Goal: Ask a question: Seek information or help from site administrators or community

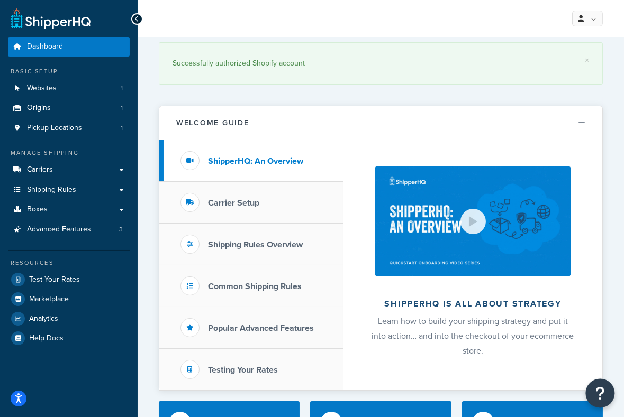
click at [605, 392] on button "Open Resource Center" at bounding box center [599, 393] width 29 height 29
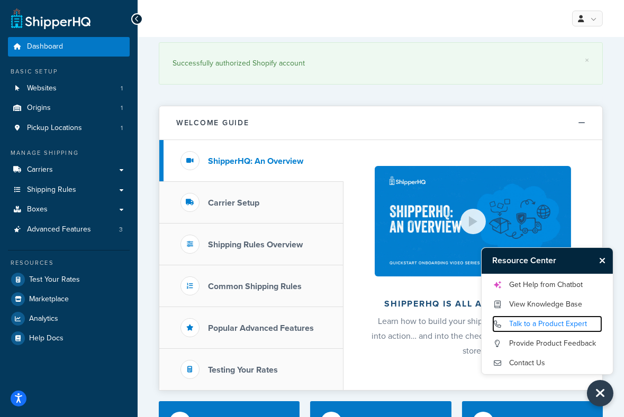
click at [542, 328] on link "Talk to a Product Expert" at bounding box center [547, 324] width 110 height 17
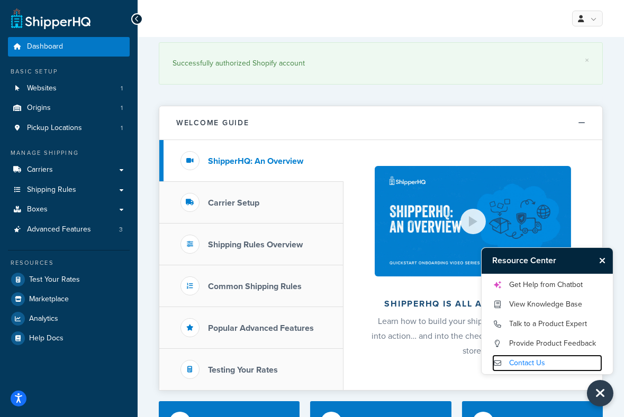
click at [530, 362] on link "Contact Us" at bounding box center [547, 363] width 110 height 17
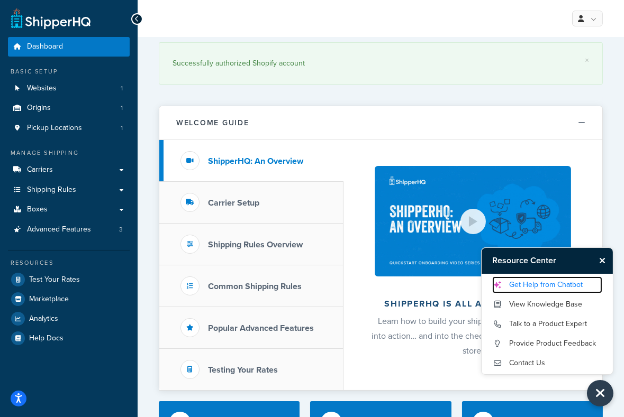
click at [540, 284] on link "Get Help from Chatbot" at bounding box center [547, 285] width 110 height 17
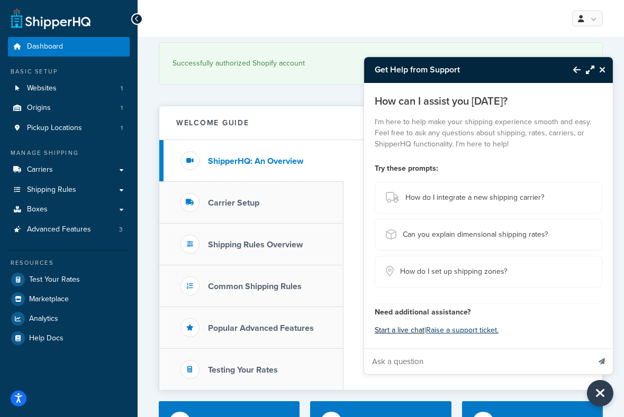
click at [410, 335] on button "Start a live chat" at bounding box center [399, 330] width 50 height 15
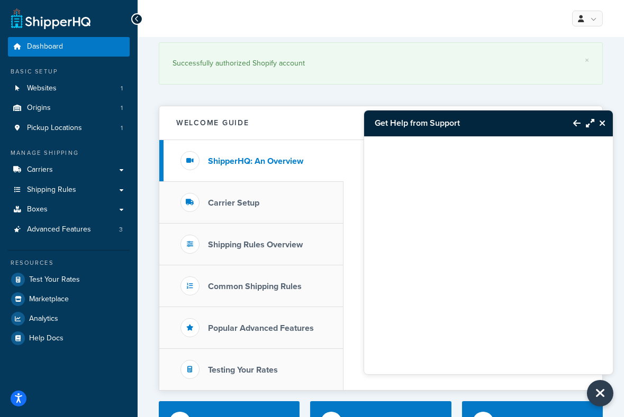
click at [479, 245] on div at bounding box center [488, 242] width 249 height 212
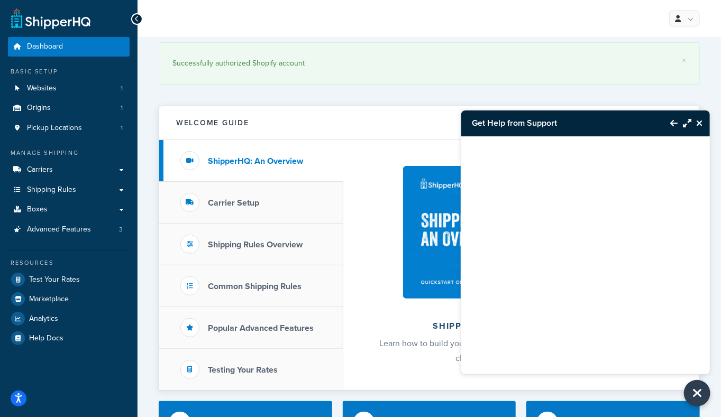
click at [599, 253] on div at bounding box center [585, 242] width 249 height 212
click at [623, 120] on icon "Maximize Resource Center" at bounding box center [687, 123] width 8 height 8
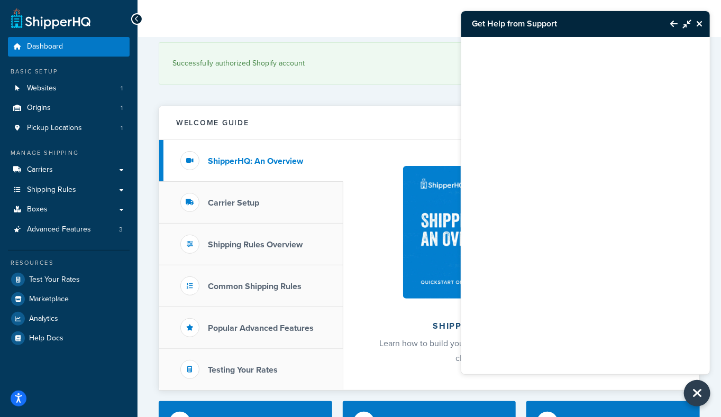
click at [623, 21] on button "Minimize Resource Center" at bounding box center [684, 24] width 14 height 24
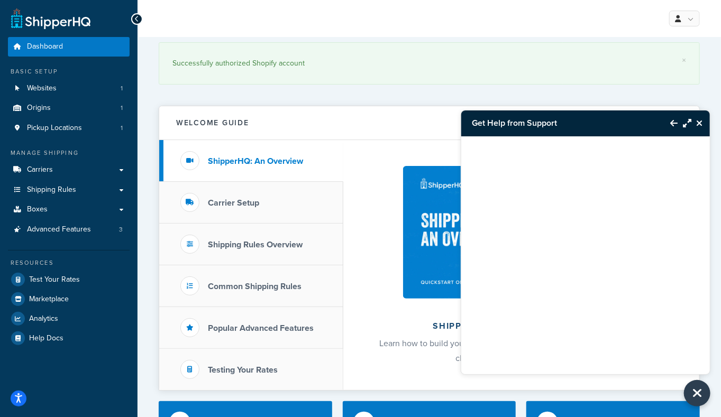
drag, startPoint x: 671, startPoint y: 120, endPoint x: 655, endPoint y: 162, distance: 45.0
click at [623, 120] on icon "Back to Resource Center" at bounding box center [673, 123] width 7 height 8
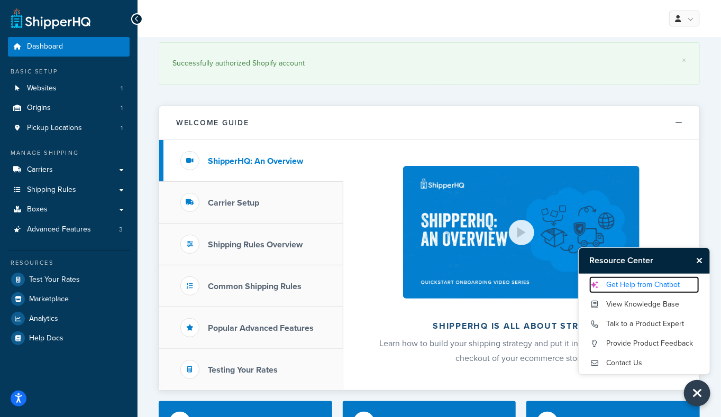
click at [623, 285] on link "Get Help from Chatbot" at bounding box center [644, 285] width 110 height 17
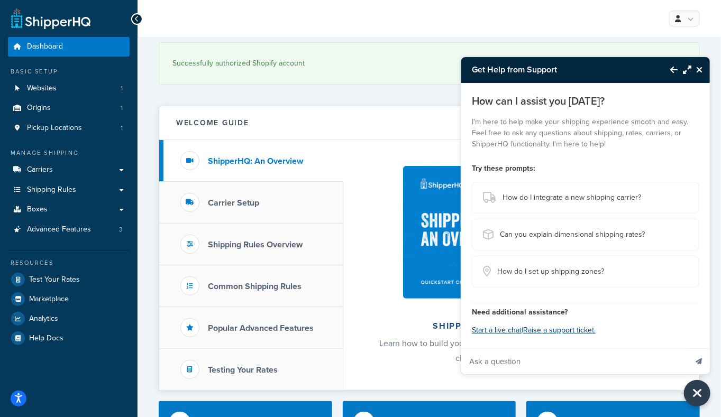
click at [545, 355] on input "Ask a question" at bounding box center [573, 361] width 225 height 25
type input "u"
type input "shipping rate too high"
click at [623, 349] on button "Send message" at bounding box center [698, 362] width 22 height 26
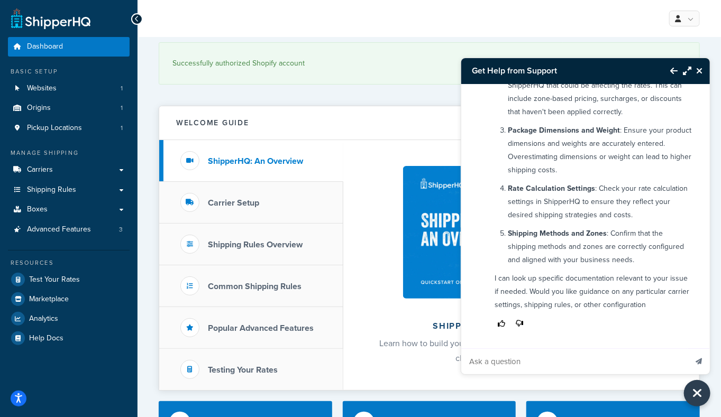
scroll to position [228, 0]
click at [543, 358] on input "Ask a question" at bounding box center [573, 361] width 225 height 25
type input "agent"
click at [623, 349] on button "Send message" at bounding box center [698, 362] width 22 height 26
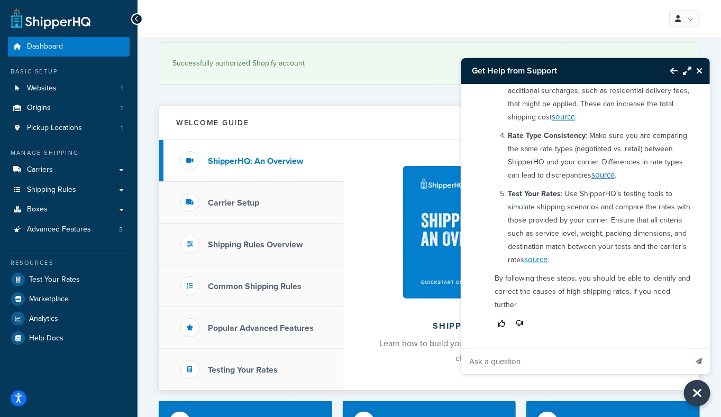
scroll to position [709, 0]
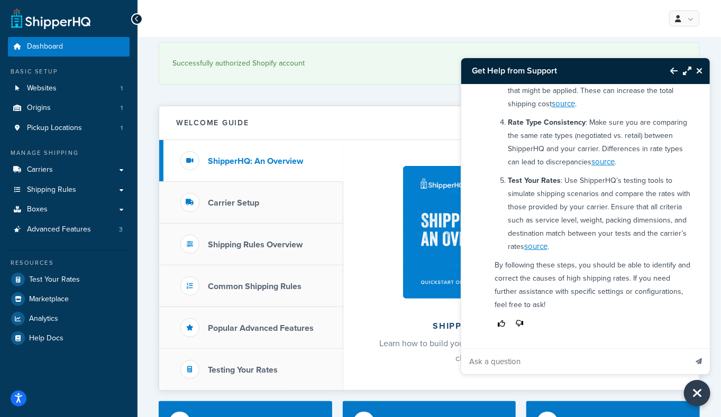
click at [549, 355] on input "Ask a question" at bounding box center [573, 361] width 225 height 25
click at [234, 207] on h3 "Carrier Setup" at bounding box center [233, 203] width 51 height 10
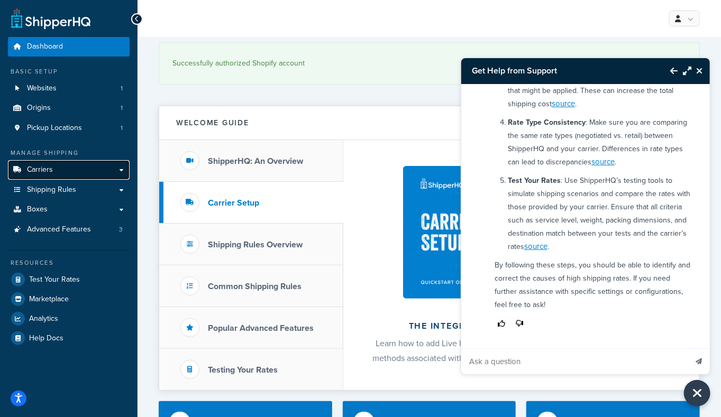
click at [60, 170] on link "Carriers" at bounding box center [69, 170] width 122 height 20
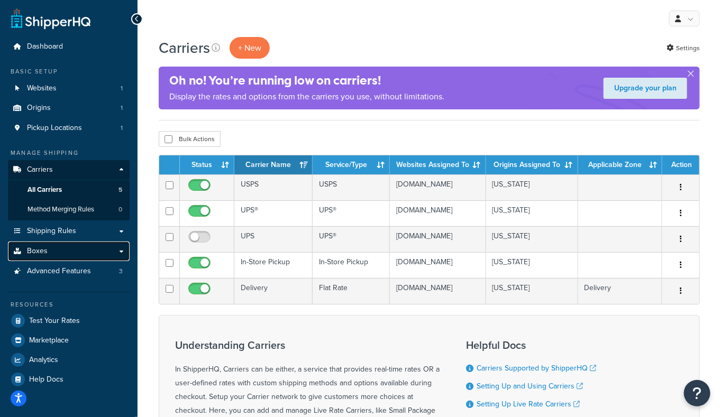
click at [68, 249] on link "Boxes" at bounding box center [69, 252] width 122 height 20
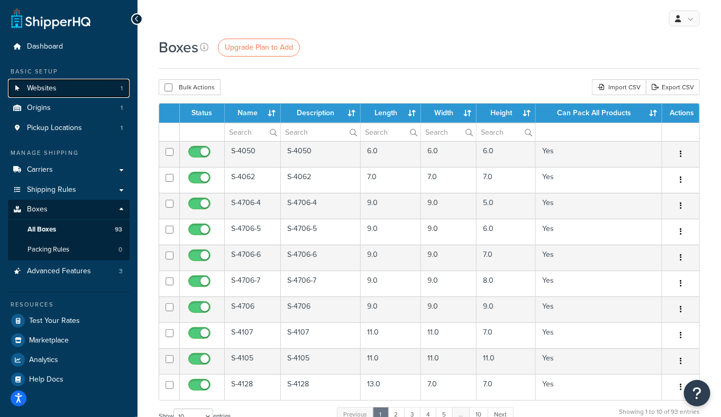
click at [65, 82] on link "Websites 1" at bounding box center [69, 89] width 122 height 20
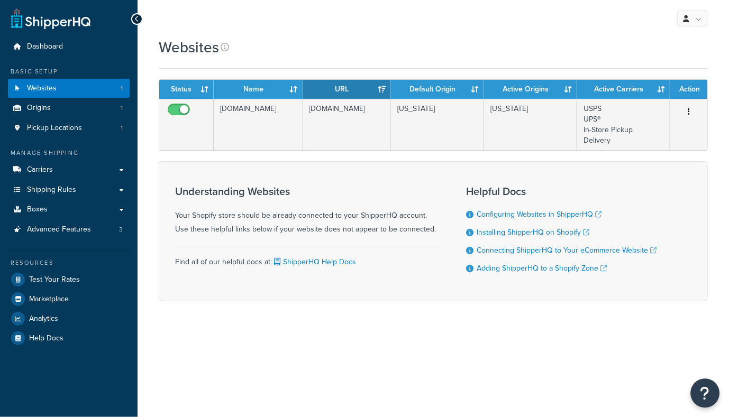
click at [700, 396] on icon "Open Resource Center" at bounding box center [705, 393] width 10 height 15
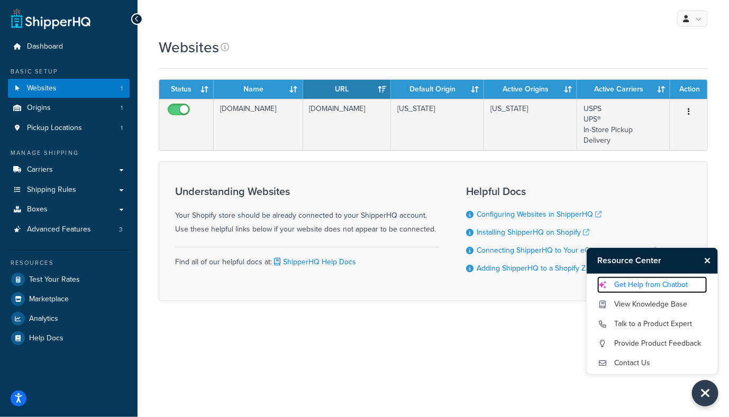
click at [652, 280] on link "Get Help from Chatbot" at bounding box center [652, 285] width 110 height 17
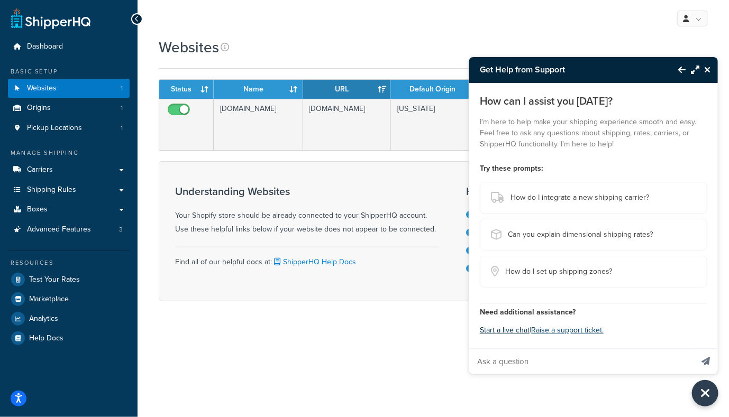
click at [505, 331] on button "Start a live chat" at bounding box center [505, 330] width 50 height 15
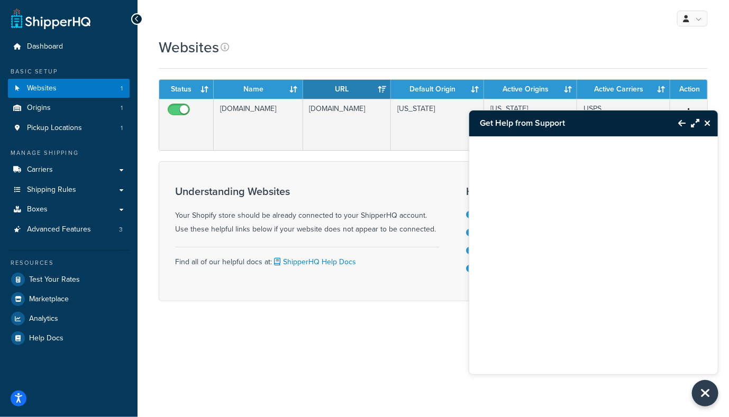
click at [678, 121] on icon "Back to Resource Center" at bounding box center [681, 123] width 7 height 8
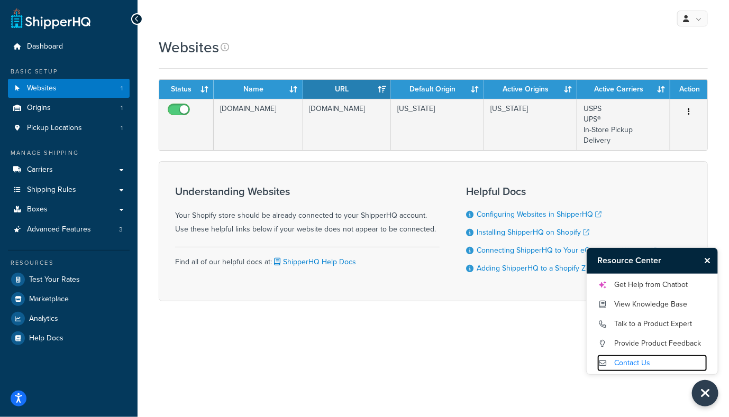
click at [648, 361] on link "Contact Us" at bounding box center [652, 363] width 110 height 17
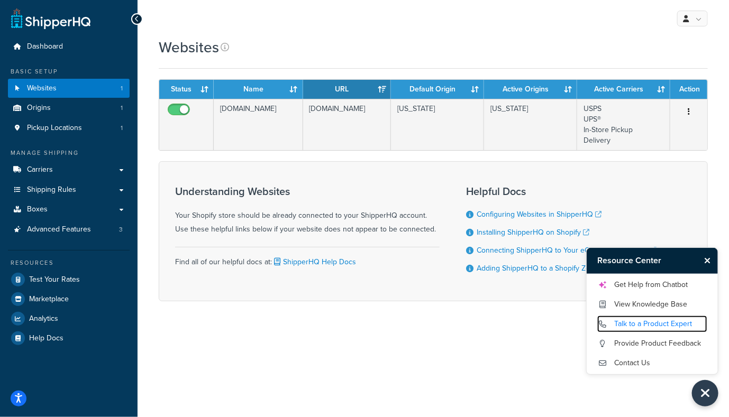
click at [657, 321] on link "Talk to a Product Expert" at bounding box center [652, 324] width 110 height 17
click at [664, 328] on link "Talk to a Product Expert" at bounding box center [652, 324] width 110 height 17
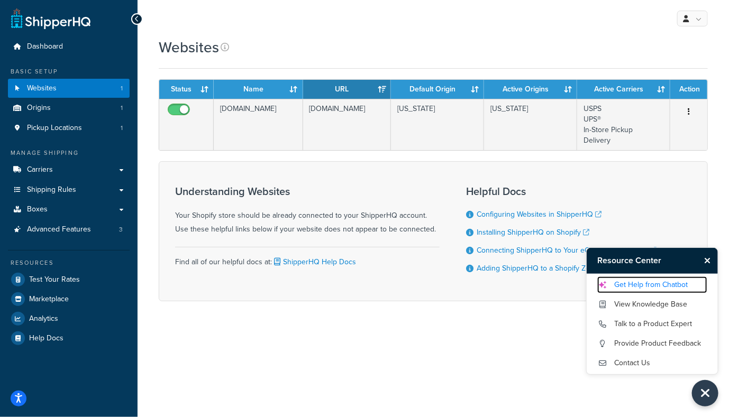
click at [647, 287] on link "Get Help from Chatbot" at bounding box center [652, 285] width 110 height 17
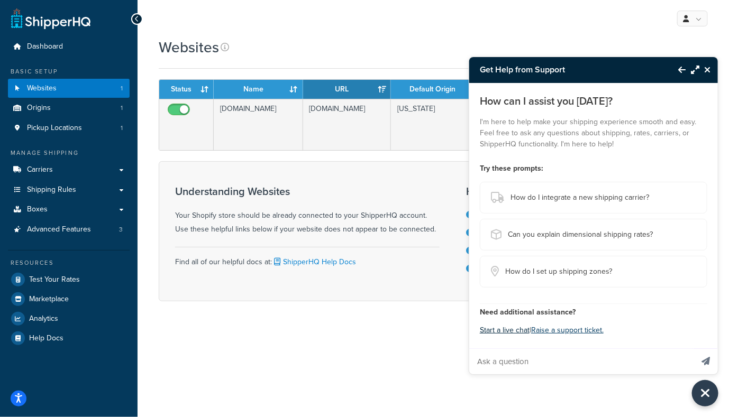
click at [496, 330] on button "Start a live chat" at bounding box center [505, 330] width 50 height 15
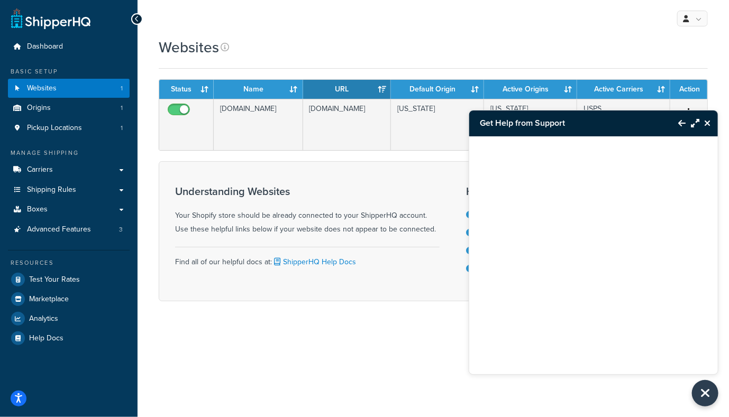
click at [677, 117] on button "Back to Resource Center" at bounding box center [676, 123] width 18 height 24
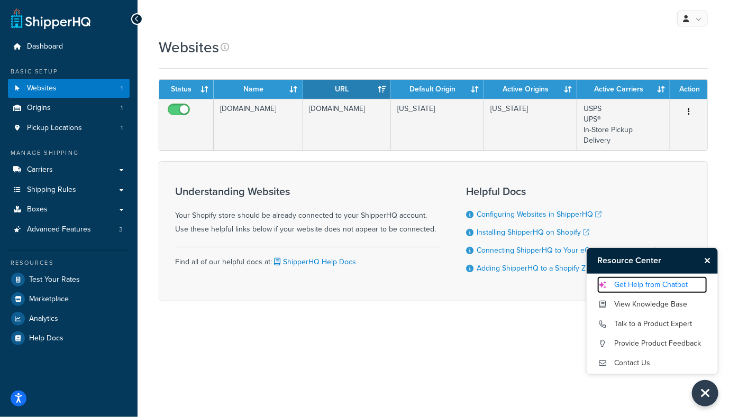
click at [657, 287] on link "Get Help from Chatbot" at bounding box center [652, 285] width 110 height 17
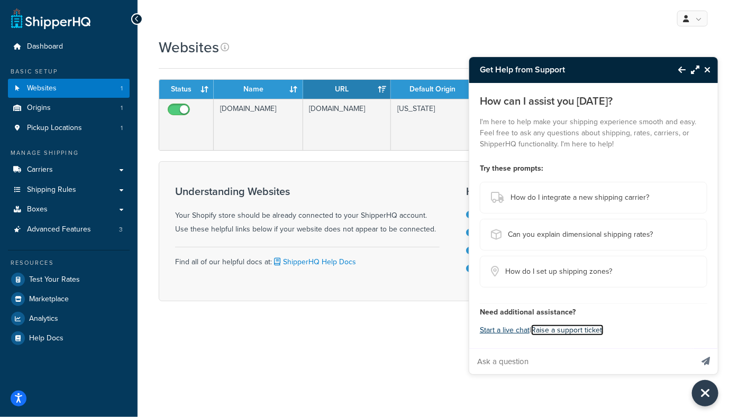
click at [570, 332] on link "Raise a support ticket." at bounding box center [567, 330] width 72 height 11
click at [509, 336] on button "Start a live chat" at bounding box center [505, 330] width 50 height 15
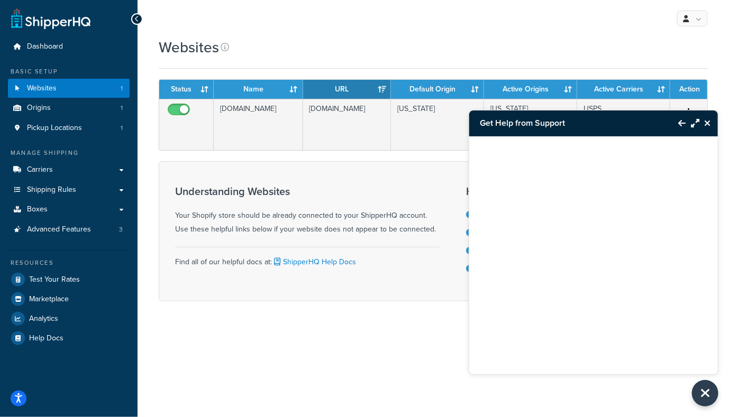
click at [331, 210] on div "Understanding Websites Your Shopify store should be already connected to your S…" at bounding box center [307, 211] width 264 height 51
click at [676, 127] on button "Back to Resource Center" at bounding box center [676, 123] width 18 height 24
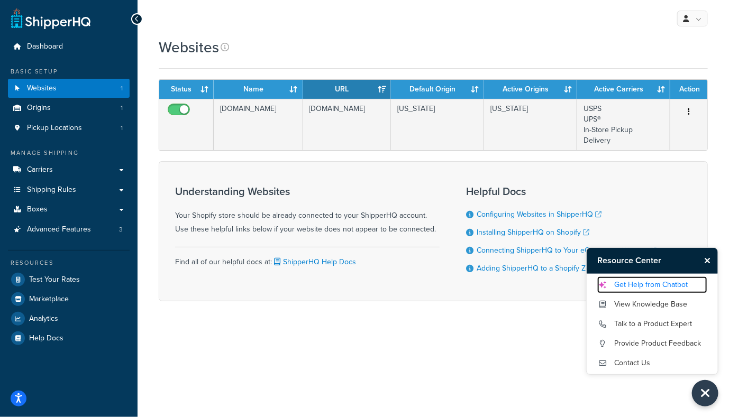
click at [652, 286] on link "Get Help from Chatbot" at bounding box center [652, 285] width 110 height 17
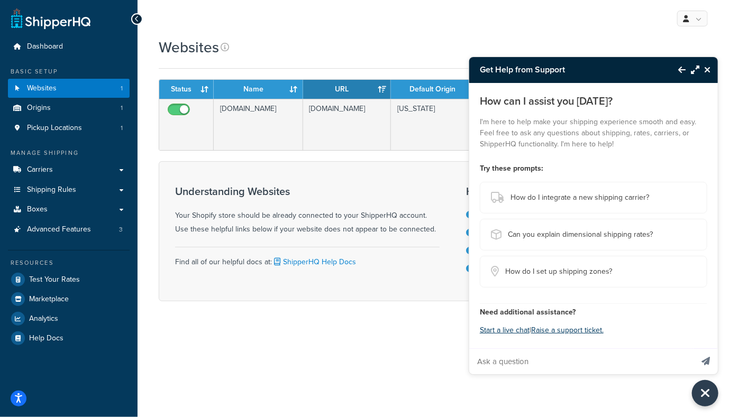
click at [567, 360] on input "Ask a question" at bounding box center [580, 361] width 223 height 25
type input "shipping rate too hight with UPS"
click at [693, 349] on button "Send message" at bounding box center [705, 362] width 24 height 26
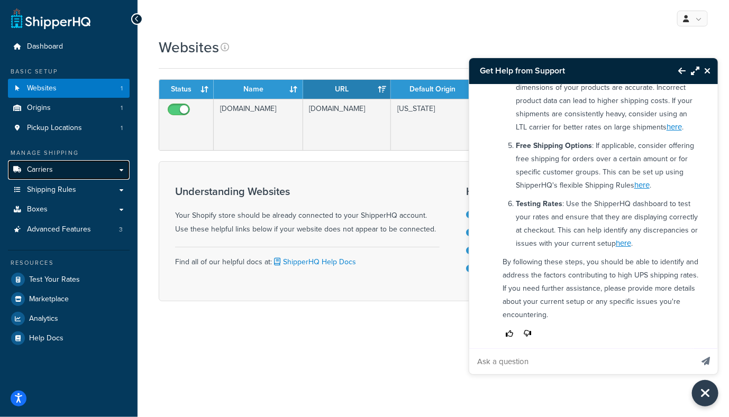
click at [63, 170] on link "Carriers" at bounding box center [69, 170] width 122 height 20
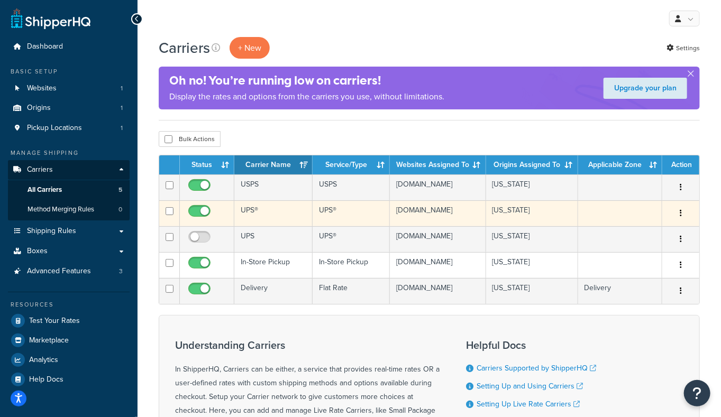
click at [274, 217] on td "UPS®" at bounding box center [273, 213] width 78 height 26
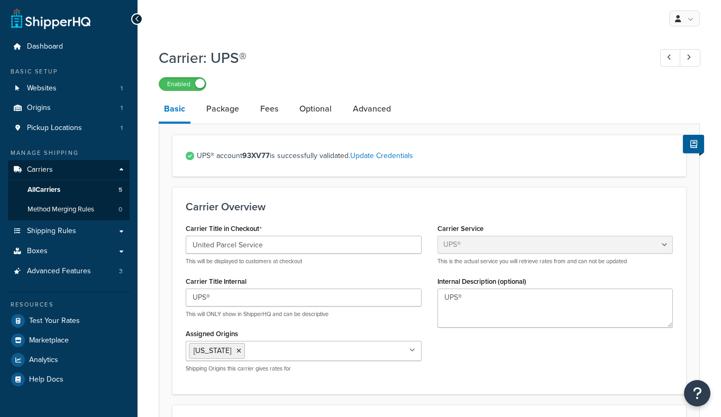
select select "ups"
select select "53"
click at [222, 117] on link "Package" at bounding box center [222, 108] width 43 height 25
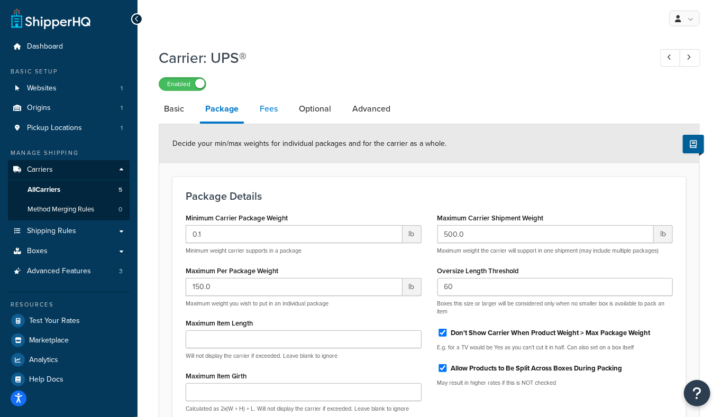
click at [269, 117] on link "Fees" at bounding box center [268, 108] width 29 height 25
select select "package"
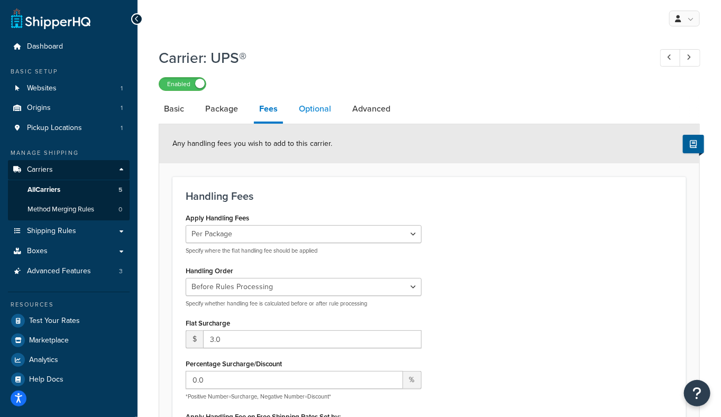
click at [319, 115] on link "Optional" at bounding box center [315, 108] width 43 height 25
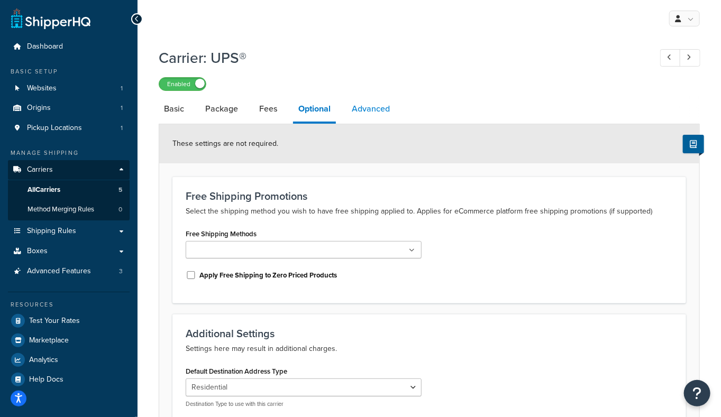
click at [379, 113] on link "Advanced" at bounding box center [370, 108] width 49 height 25
select select "false"
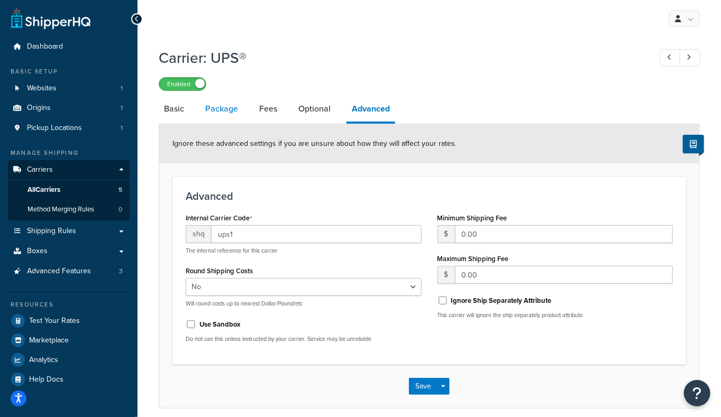
click at [240, 116] on link "Package" at bounding box center [221, 108] width 43 height 25
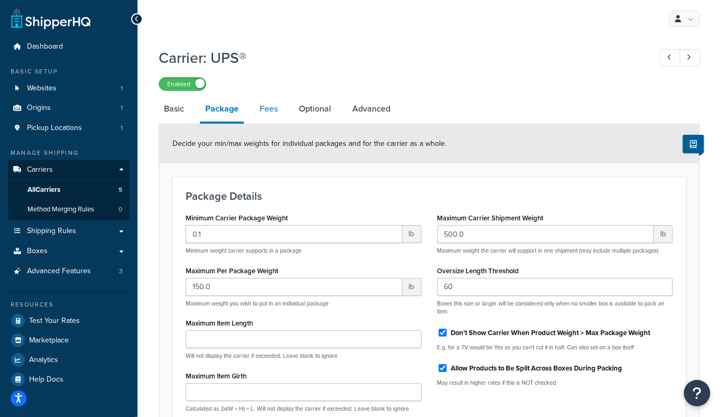
click at [276, 114] on link "Fees" at bounding box center [268, 108] width 29 height 25
select select "package"
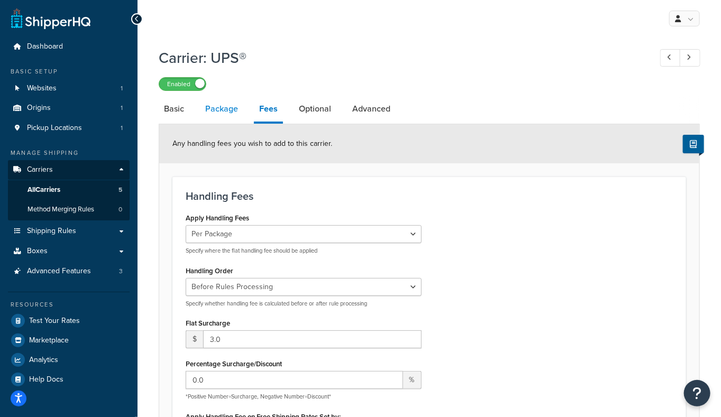
click at [228, 107] on link "Package" at bounding box center [221, 108] width 43 height 25
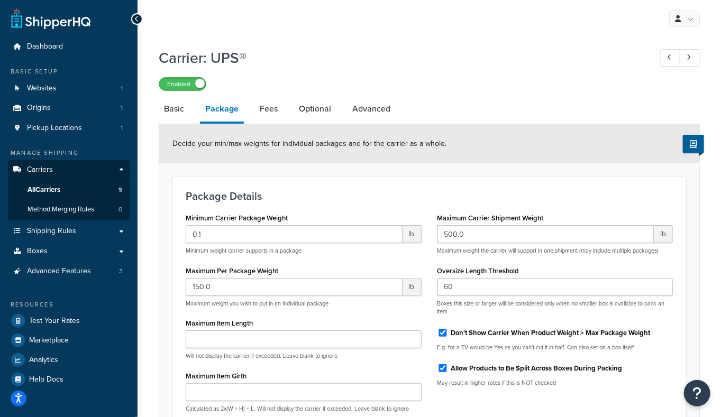
click at [190, 112] on li "Basic" at bounding box center [179, 108] width 41 height 25
click at [186, 108] on link "Basic" at bounding box center [174, 108] width 31 height 25
select select "ups"
select select "53"
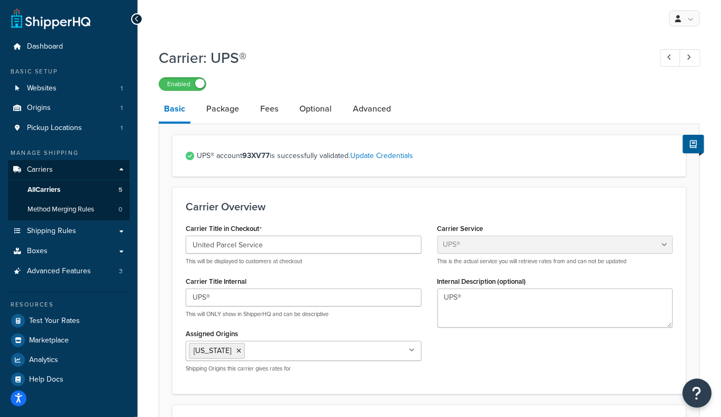
click at [694, 386] on button "Open Resource Center" at bounding box center [697, 393] width 29 height 29
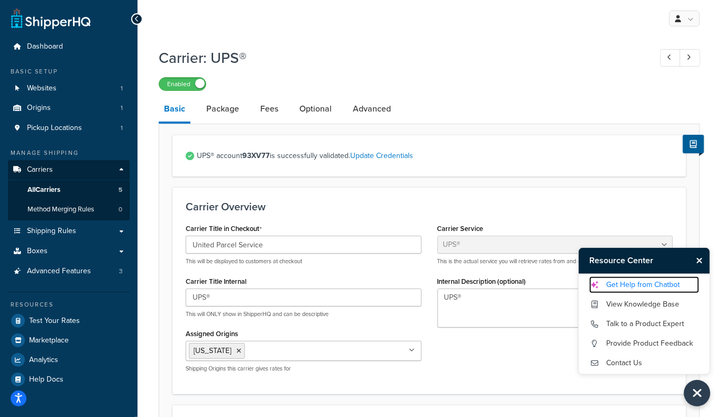
click at [648, 287] on link "Get Help from Chatbot" at bounding box center [644, 285] width 110 height 17
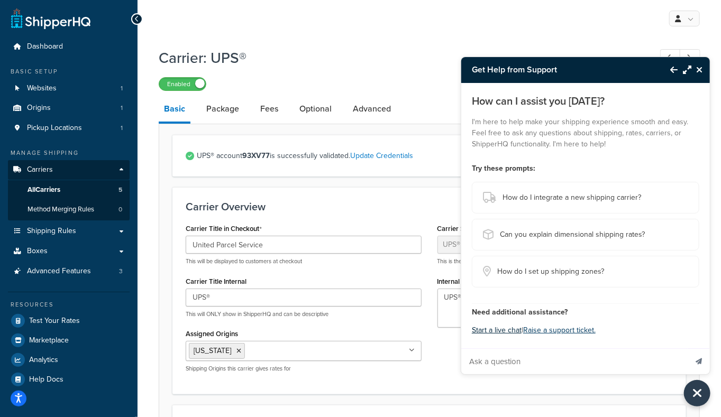
click at [503, 331] on button "Start a live chat" at bounding box center [497, 330] width 50 height 15
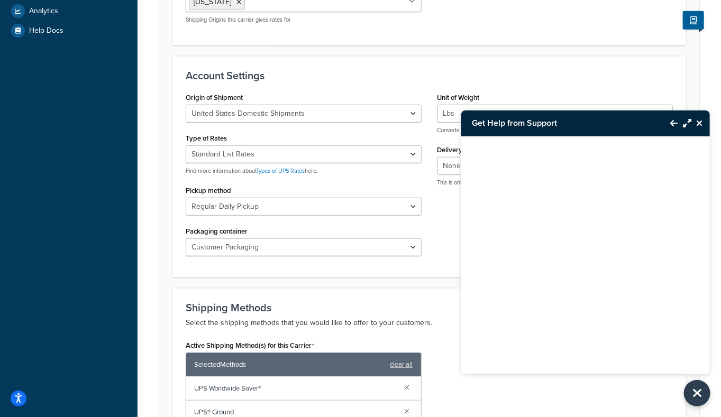
scroll to position [529, 0]
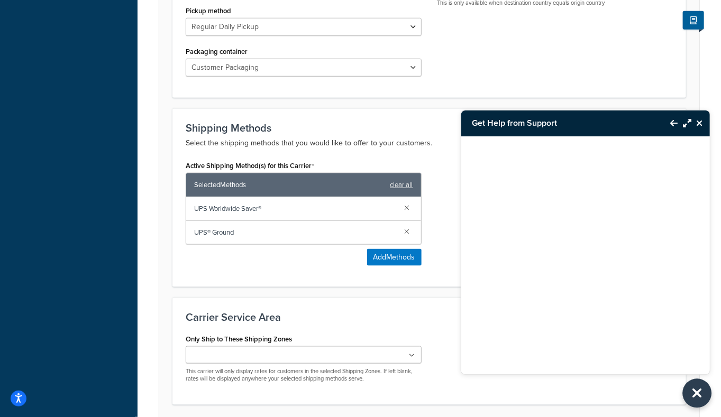
click at [689, 392] on button "Close Resource Center" at bounding box center [697, 393] width 29 height 29
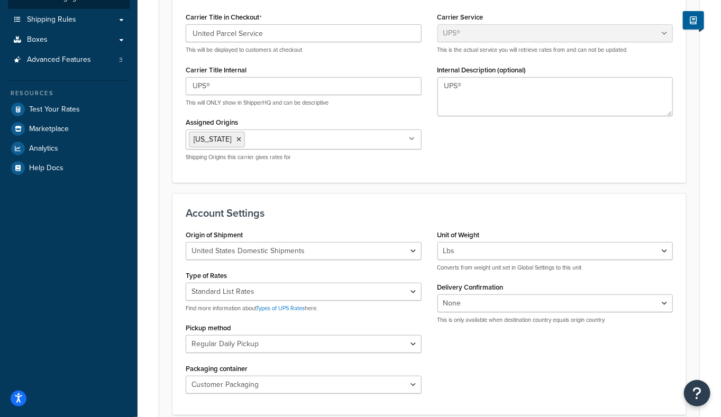
scroll to position [0, 0]
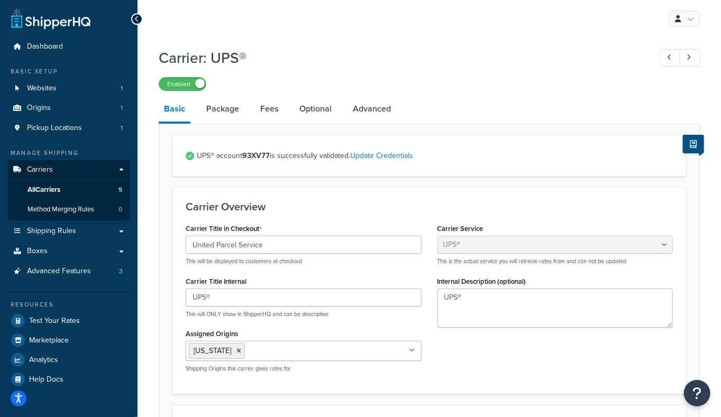
click at [686, 140] on button at bounding box center [693, 144] width 21 height 19
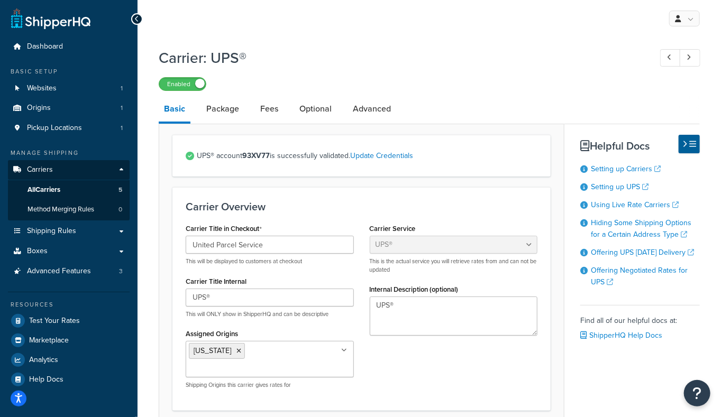
drag, startPoint x: 557, startPoint y: 58, endPoint x: 608, endPoint y: 134, distance: 91.5
click at [557, 58] on h1 "Carrier: UPS®" at bounding box center [400, 58] width 482 height 21
click at [705, 392] on button "Open Resource Center" at bounding box center [697, 393] width 29 height 29
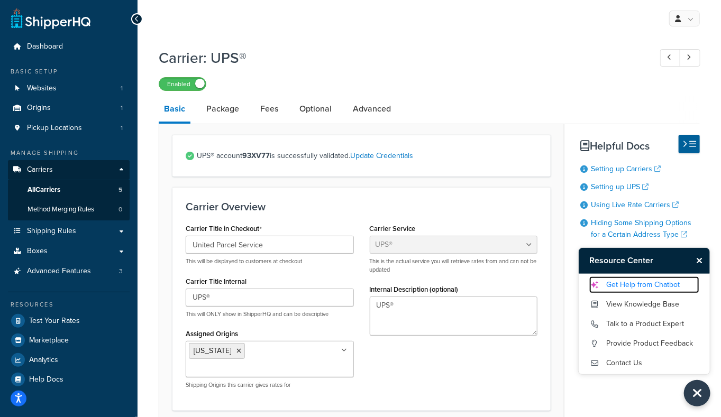
click at [646, 280] on link "Get Help from Chatbot" at bounding box center [644, 285] width 110 height 17
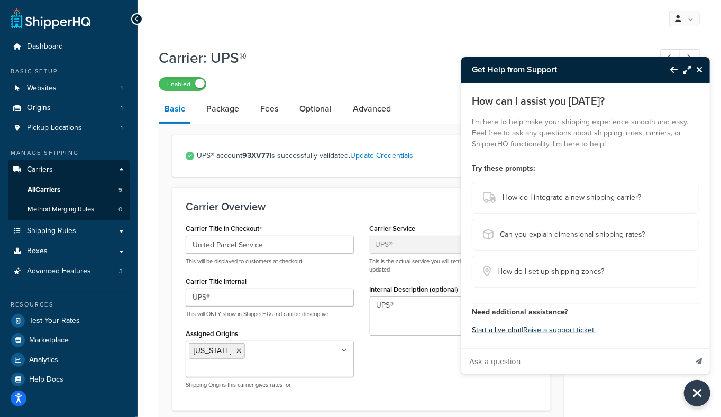
click at [506, 335] on button "Start a live chat" at bounding box center [497, 330] width 50 height 15
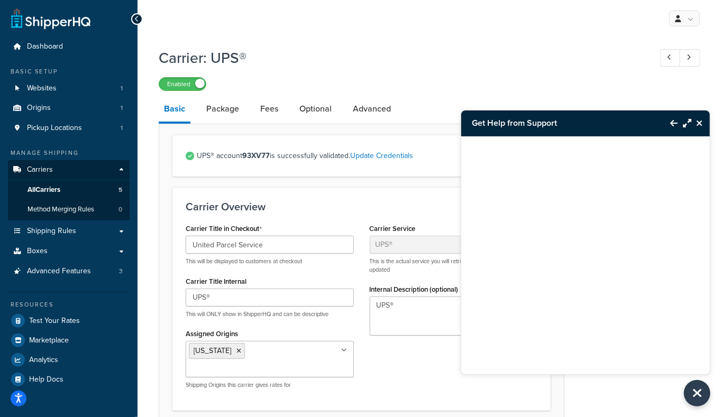
click at [669, 123] on button "Back to Resource Center" at bounding box center [668, 123] width 18 height 24
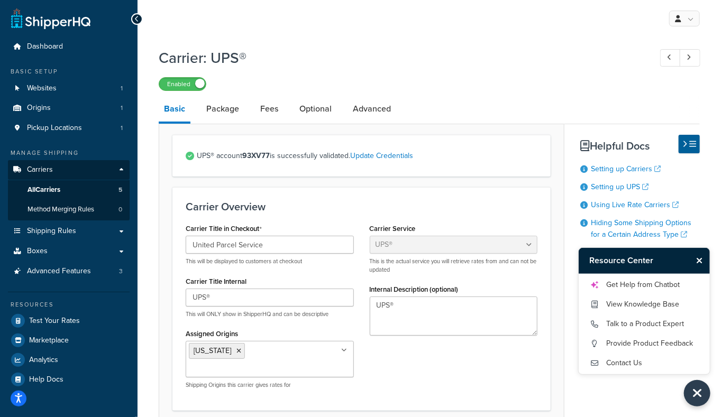
drag, startPoint x: 701, startPoint y: 262, endPoint x: 560, endPoint y: 222, distance: 146.7
click at [701, 262] on icon "Close Resource Center" at bounding box center [699, 260] width 6 height 8
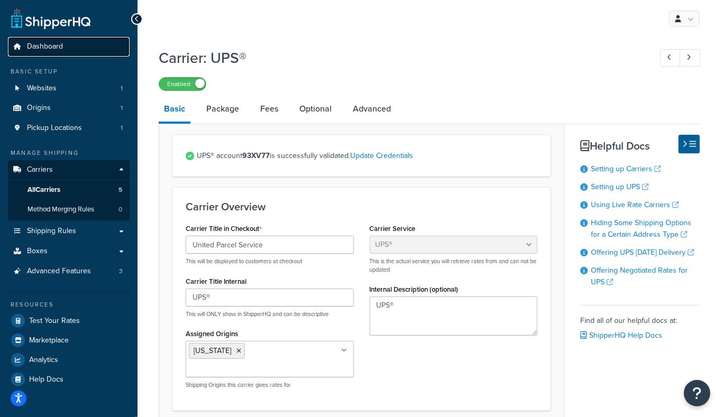
click at [58, 50] on span "Dashboard" at bounding box center [45, 46] width 36 height 9
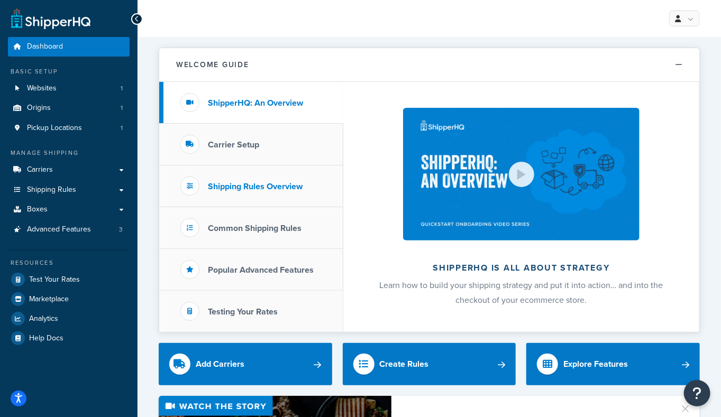
click at [254, 195] on li "Shipping Rules Overview" at bounding box center [251, 187] width 184 height 42
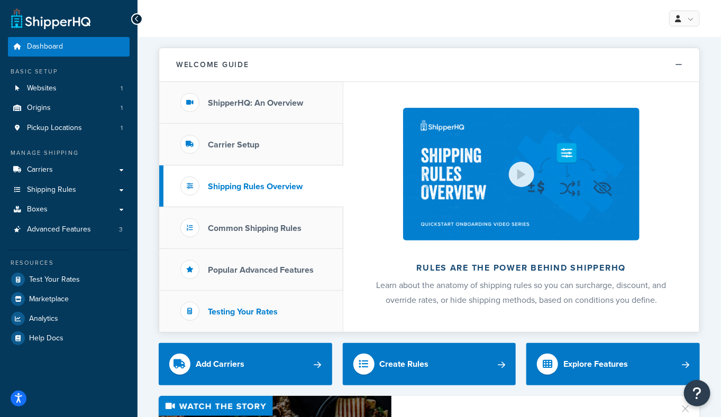
click at [238, 313] on h3 "Testing Your Rates" at bounding box center [243, 312] width 70 height 10
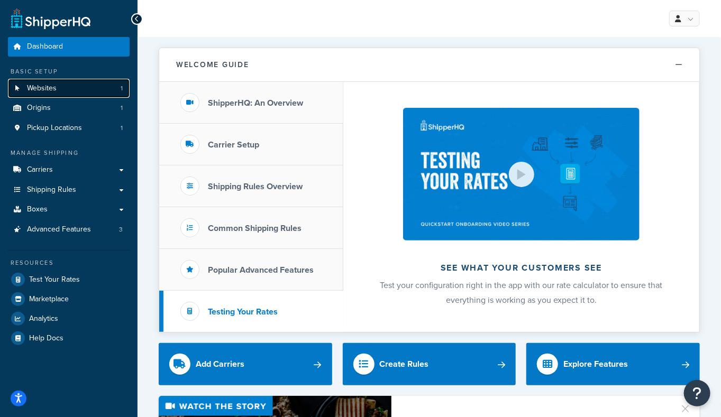
click at [61, 90] on link "Websites 1" at bounding box center [69, 89] width 122 height 20
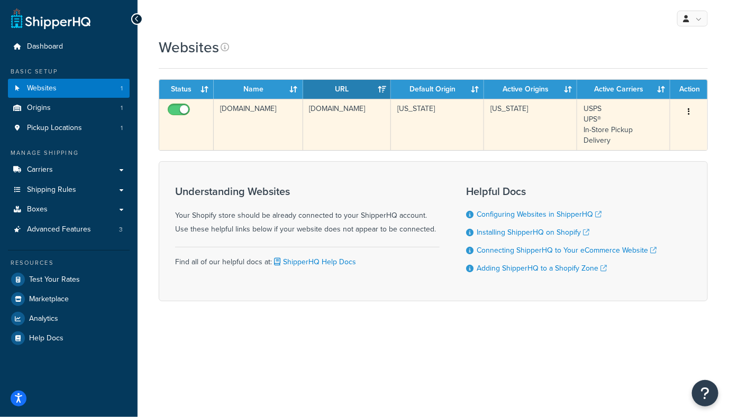
click at [337, 148] on td "[DOMAIN_NAME]" at bounding box center [347, 124] width 88 height 51
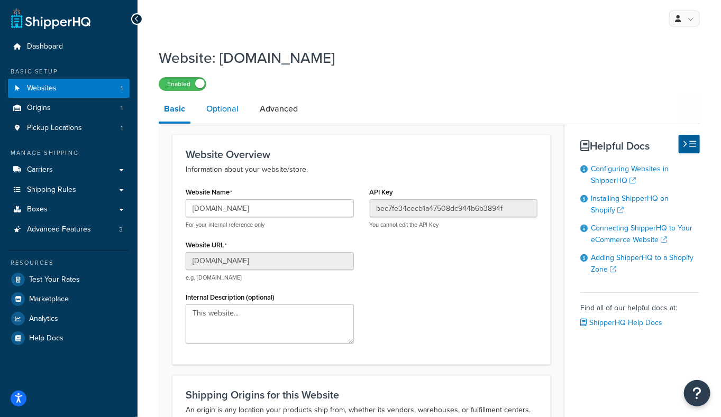
click at [241, 111] on link "Optional" at bounding box center [222, 108] width 43 height 25
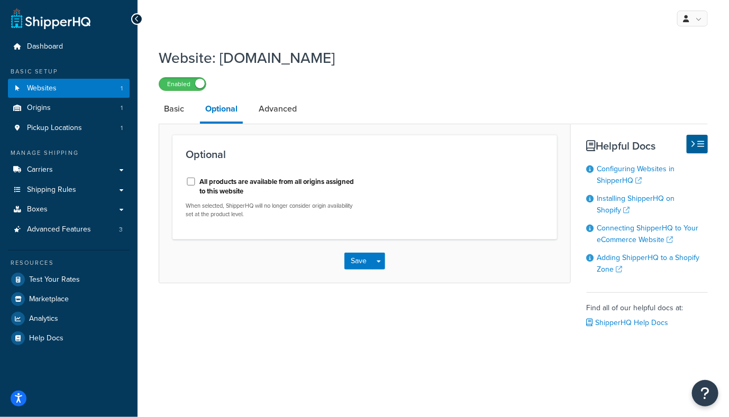
click at [311, 112] on li "Advanced" at bounding box center [282, 108] width 59 height 25
click at [289, 108] on link "Advanced" at bounding box center [277, 108] width 49 height 25
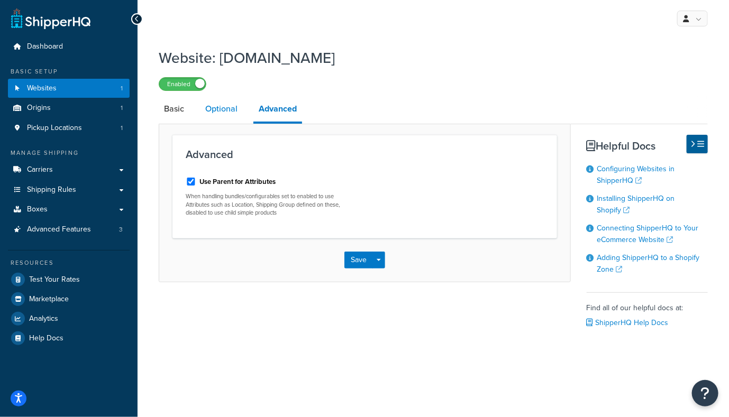
click at [236, 111] on link "Optional" at bounding box center [221, 108] width 43 height 25
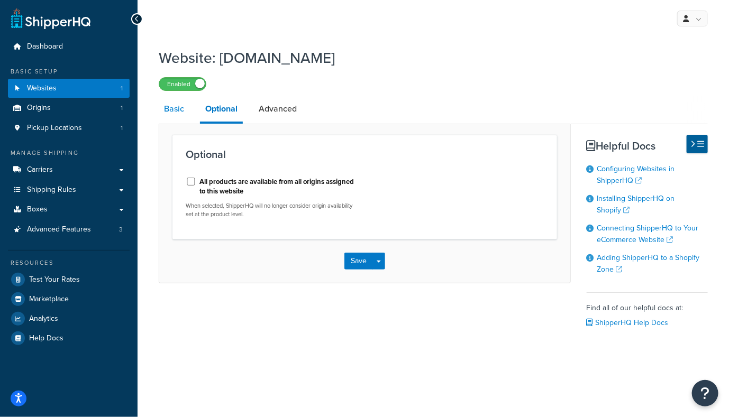
drag, startPoint x: 172, startPoint y: 117, endPoint x: 199, endPoint y: 123, distance: 27.6
click at [172, 117] on link "Basic" at bounding box center [174, 108] width 31 height 25
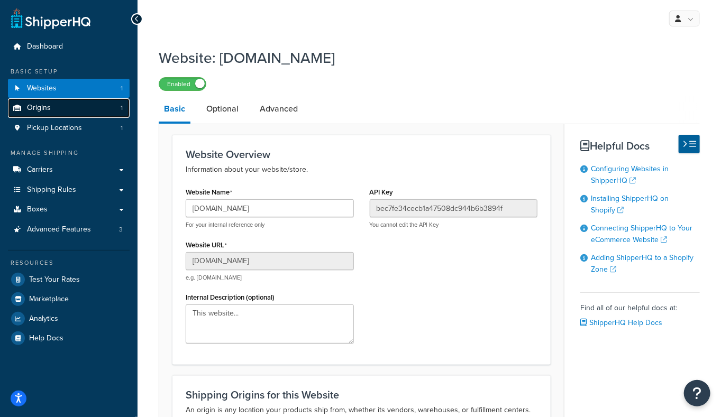
click at [67, 111] on link "Origins 1" at bounding box center [69, 108] width 122 height 20
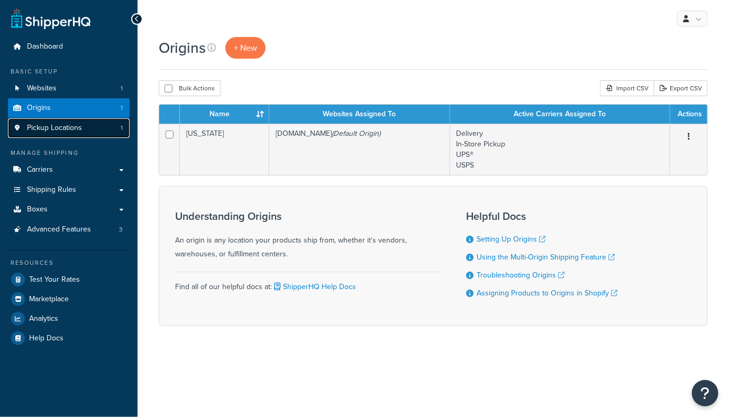
drag, startPoint x: 0, startPoint y: 0, endPoint x: 72, endPoint y: 123, distance: 142.9
click at [72, 124] on span "Pickup Locations" at bounding box center [54, 128] width 55 height 9
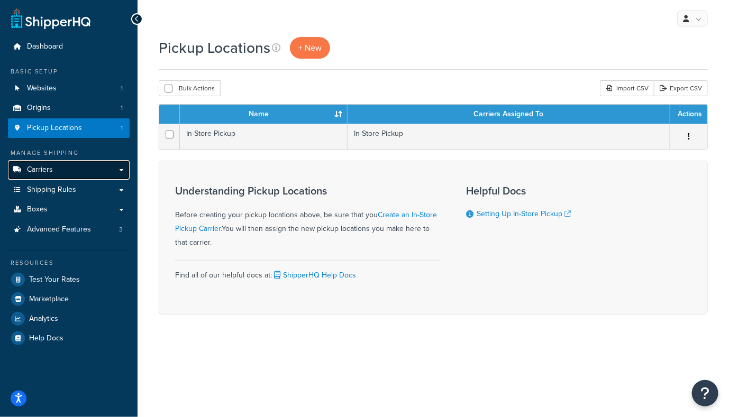
click at [44, 166] on span "Carriers" at bounding box center [40, 170] width 26 height 9
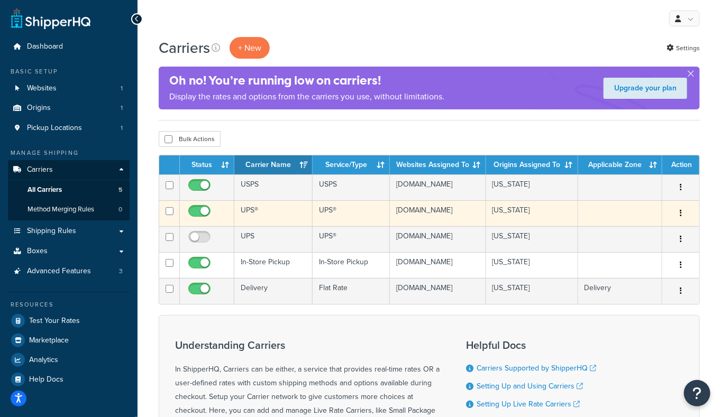
click at [282, 219] on td "UPS®" at bounding box center [273, 213] width 78 height 26
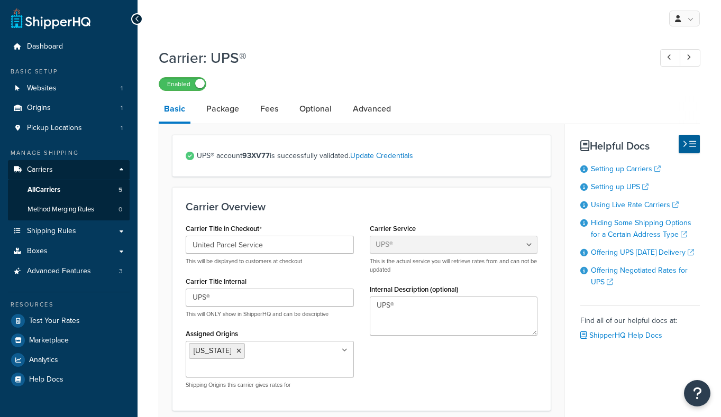
select select "ups"
select select "53"
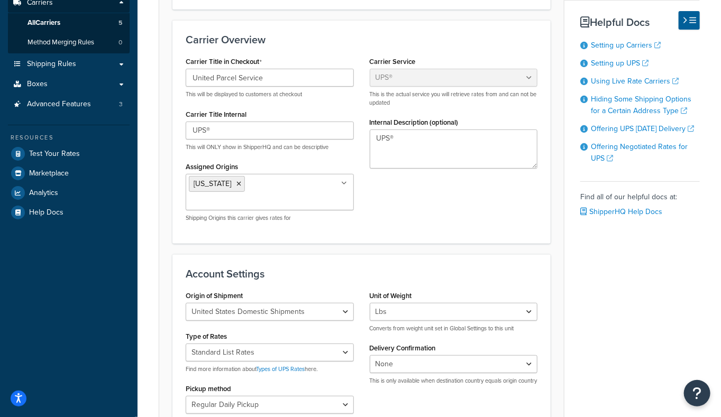
scroll to position [142, 0]
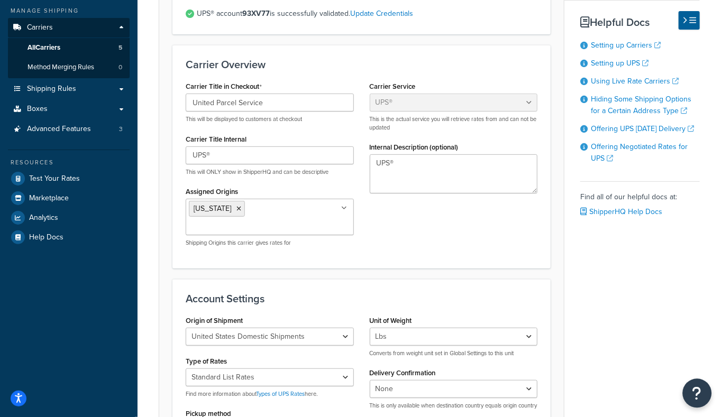
click at [707, 392] on button "Open Resource Center" at bounding box center [697, 393] width 29 height 29
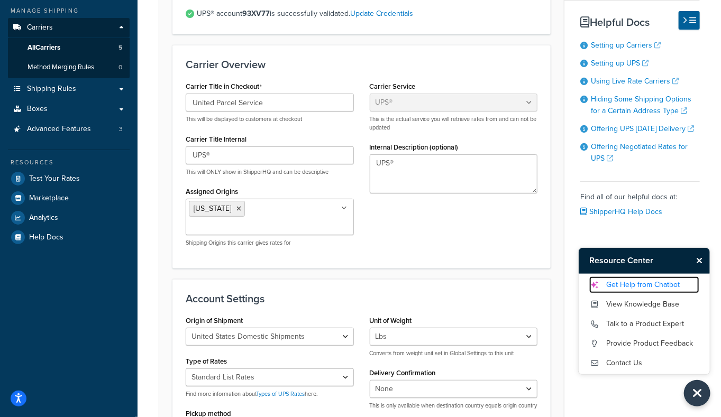
click at [625, 288] on link "Get Help from Chatbot" at bounding box center [644, 285] width 110 height 17
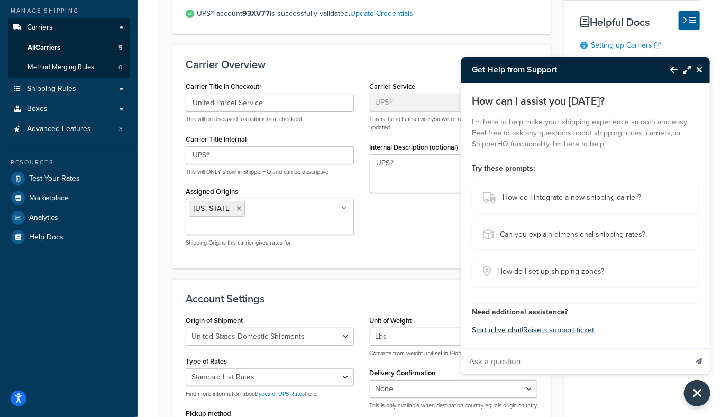
click at [494, 331] on button "Start a live chat" at bounding box center [497, 330] width 50 height 15
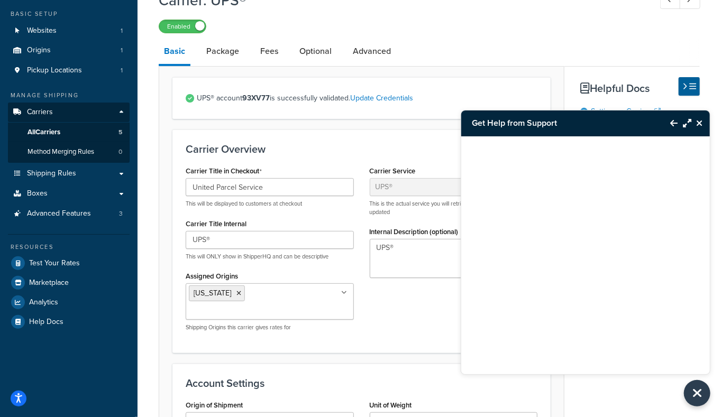
scroll to position [0, 0]
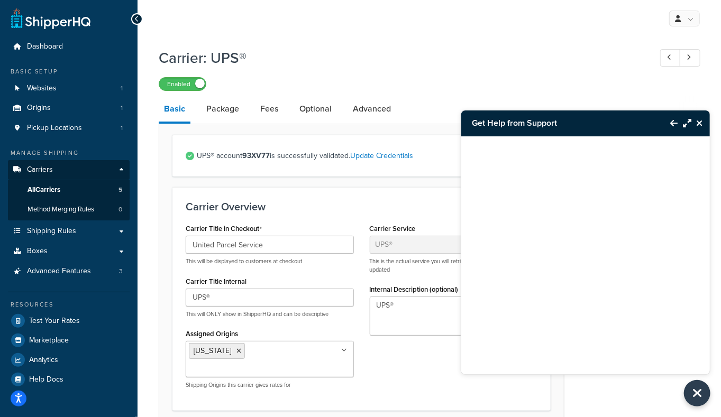
click at [501, 296] on div at bounding box center [585, 242] width 249 height 212
click at [577, 344] on div at bounding box center [585, 242] width 249 height 212
drag, startPoint x: 572, startPoint y: 362, endPoint x: 555, endPoint y: 361, distance: 16.5
click at [570, 363] on div at bounding box center [585, 255] width 249 height 238
click at [546, 360] on div at bounding box center [585, 255] width 249 height 238
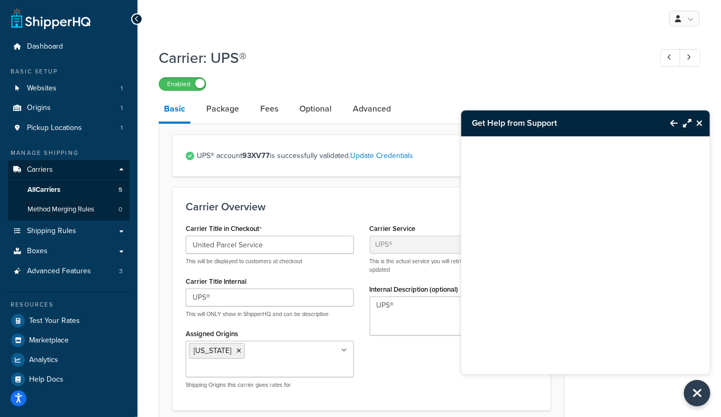
drag, startPoint x: 573, startPoint y: 251, endPoint x: 628, endPoint y: 178, distance: 91.0
click at [583, 234] on div at bounding box center [585, 242] width 249 height 212
click at [630, 164] on div at bounding box center [585, 242] width 249 height 212
drag, startPoint x: 628, startPoint y: 154, endPoint x: 648, endPoint y: 136, distance: 27.3
click at [623, 149] on div at bounding box center [585, 242] width 249 height 212
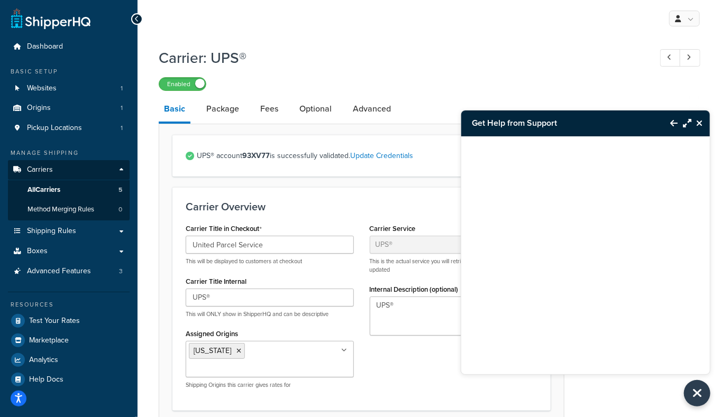
click at [669, 122] on button "Back to Resource Center" at bounding box center [668, 123] width 18 height 24
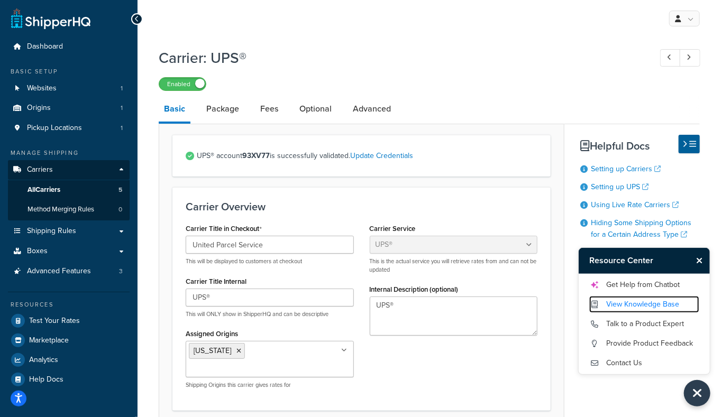
click at [655, 307] on link "View Knowledge Base" at bounding box center [644, 304] width 110 height 17
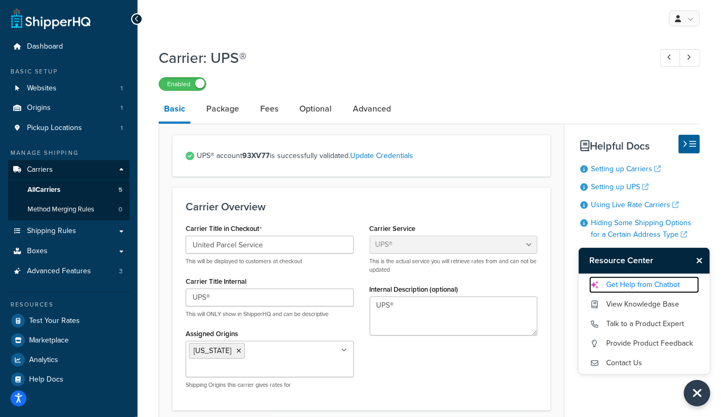
click at [617, 277] on link "Get Help from Chatbot" at bounding box center [644, 285] width 110 height 17
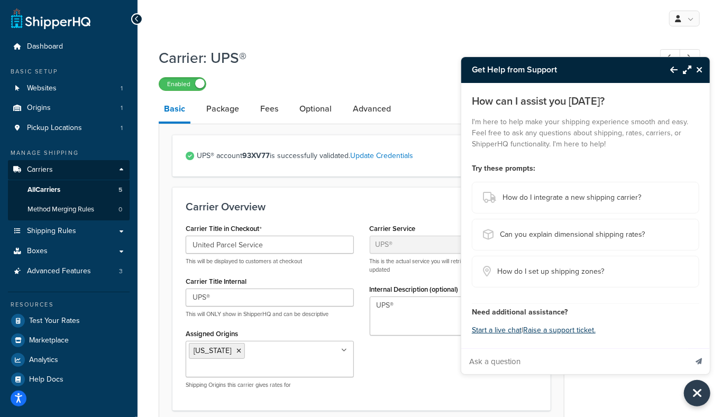
click at [553, 371] on input "Ask a question" at bounding box center [573, 361] width 225 height 25
type input "shipping rates too high with UPS"
click at [687, 349] on button "Send message" at bounding box center [698, 362] width 22 height 26
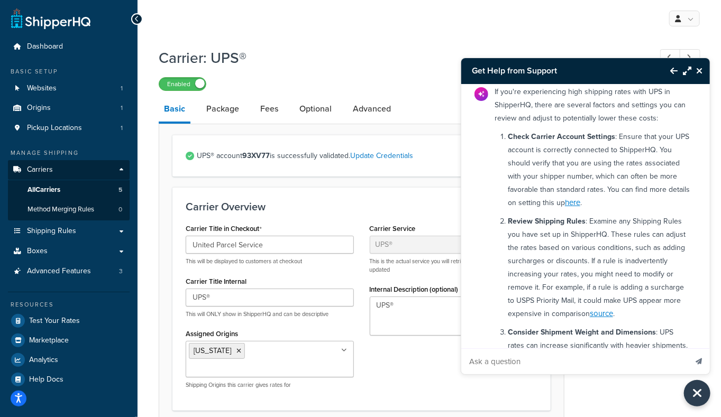
scroll to position [53, 0]
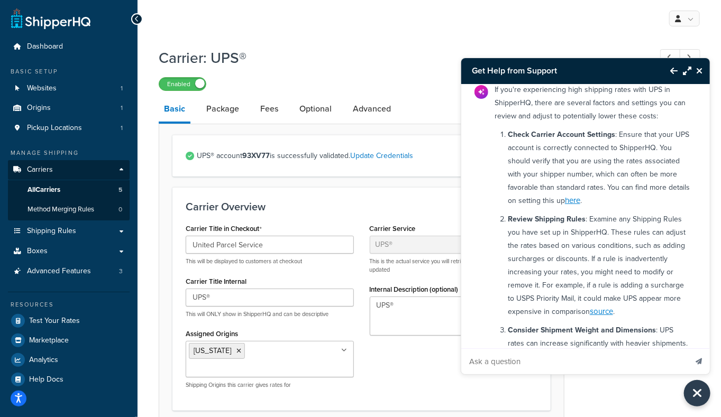
click at [616, 212] on ol "Check Carrier Account Settings : Ensure that your UPS account is correctly conn…" at bounding box center [600, 330] width 184 height 405
click at [580, 204] on link "here" at bounding box center [572, 201] width 15 height 12
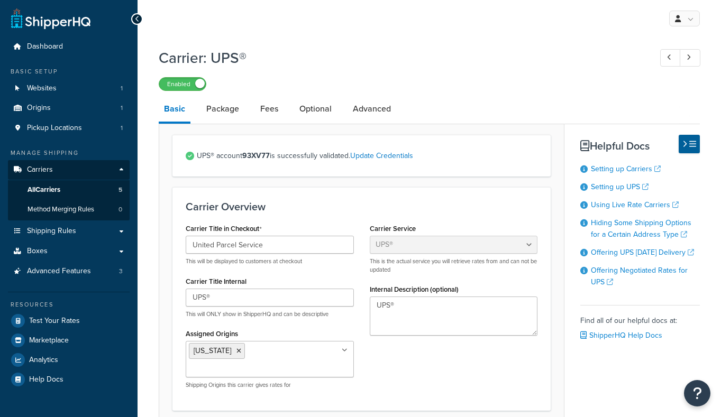
select select "ups"
select select "53"
click at [708, 396] on button "Open Resource Center" at bounding box center [697, 393] width 29 height 29
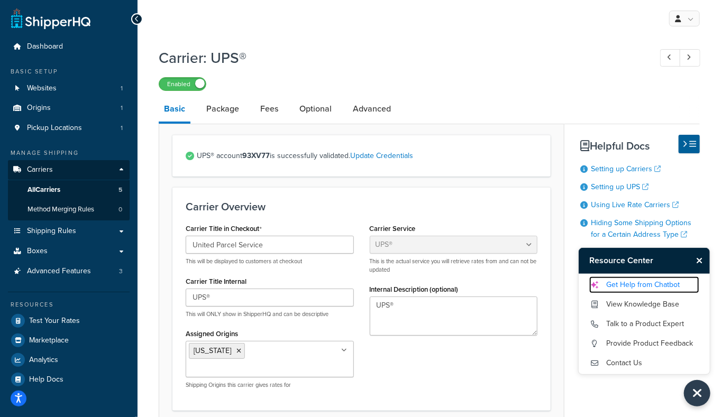
click at [652, 282] on link "Get Help from Chatbot" at bounding box center [644, 285] width 110 height 17
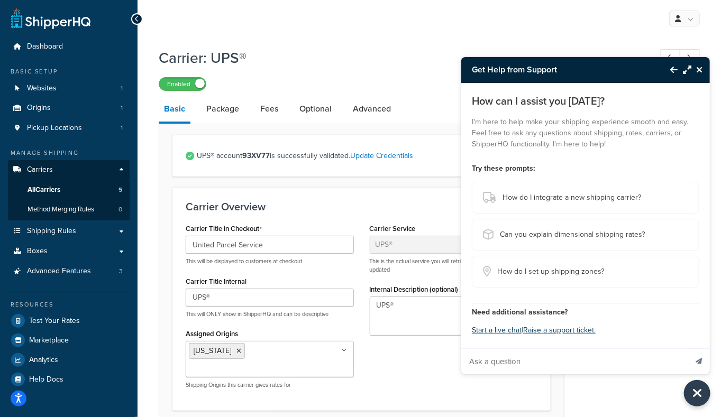
click at [592, 368] on input "Ask a question" at bounding box center [573, 361] width 225 height 25
type input "ive tried everything you suggest and I still cannot get shipping rates with UPS…"
click at [687, 349] on button "Send message" at bounding box center [698, 362] width 22 height 26
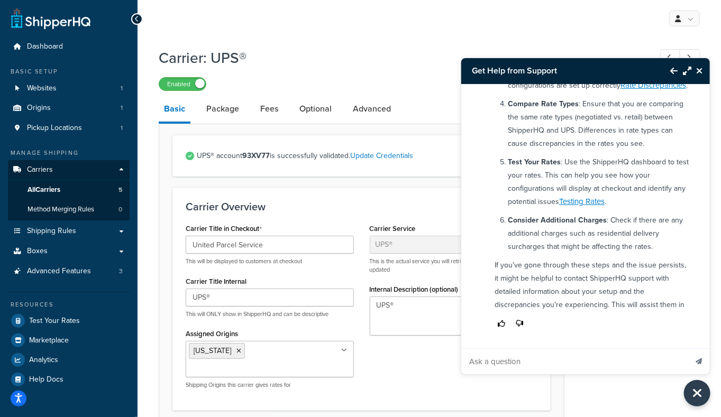
scroll to position [381, 0]
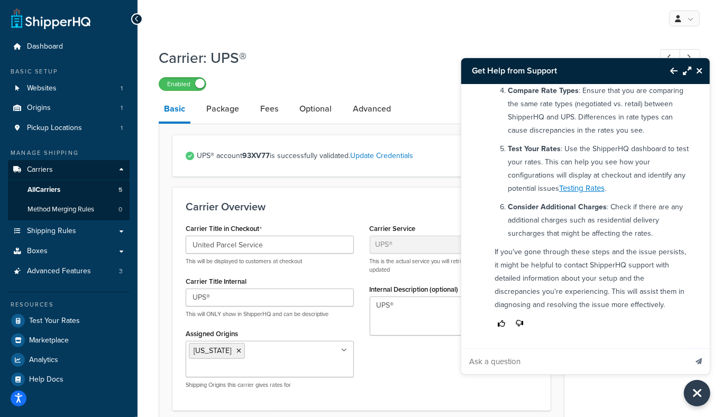
click at [500, 363] on input "Ask a question" at bounding box center [573, 361] width 225 height 25
type input "is the live chat working"
click at [687, 349] on button "Send message" at bounding box center [698, 362] width 22 height 26
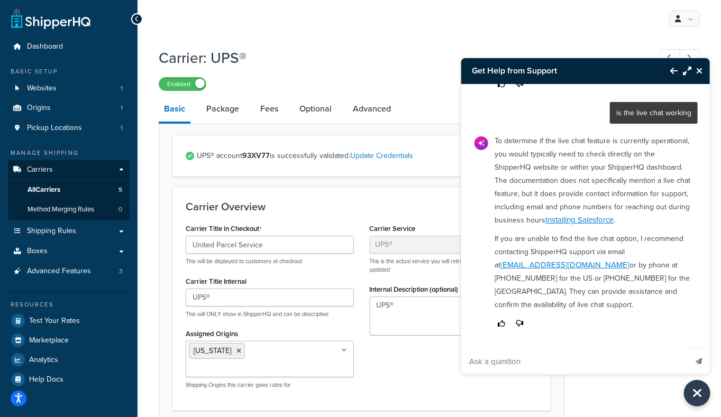
scroll to position [365, 0]
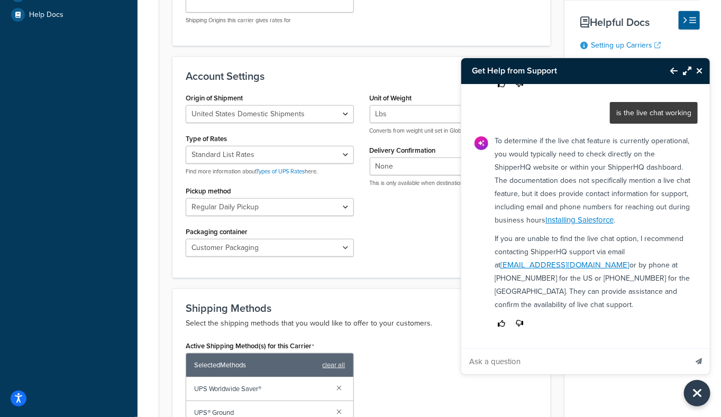
click at [500, 363] on input "Ask a question" at bounding box center [573, 361] width 225 height 25
type input "what are the hours"
click at [687, 349] on button "Send message" at bounding box center [698, 362] width 22 height 26
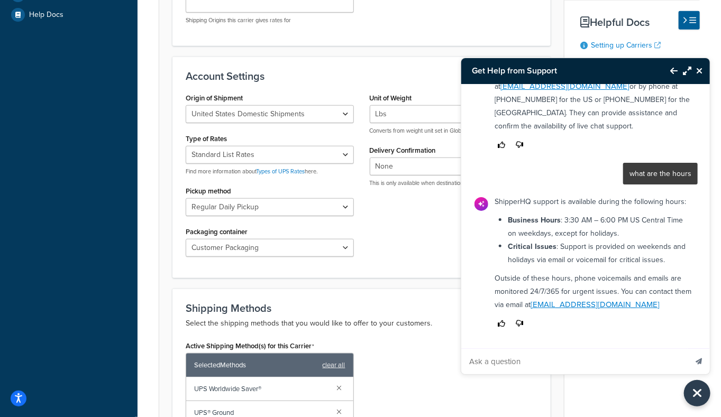
scroll to position [827, 0]
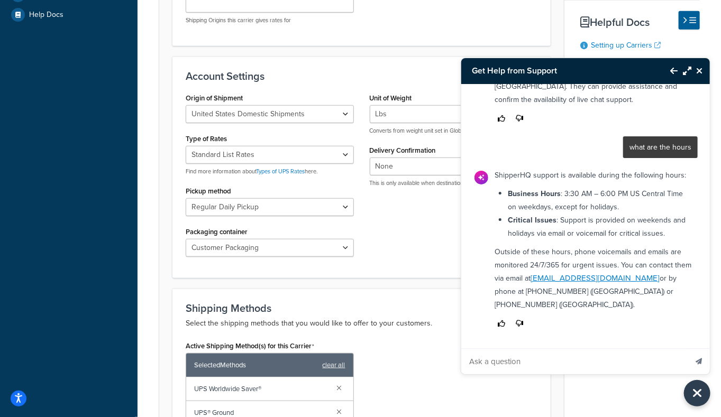
click at [500, 363] on input "Ask a question" at bounding box center [573, 361] width 225 height 25
type input "connect me to a live agent"
click at [687, 349] on button "Send message" at bounding box center [698, 362] width 22 height 26
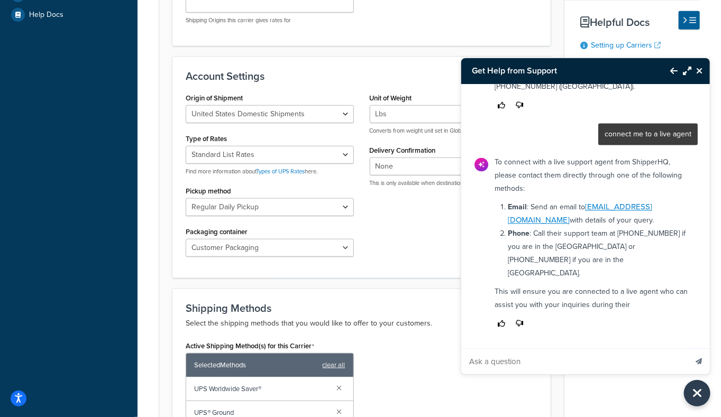
scroll to position [1047, 0]
click at [622, 208] on link "support@shipperhq.com" at bounding box center [580, 213] width 144 height 25
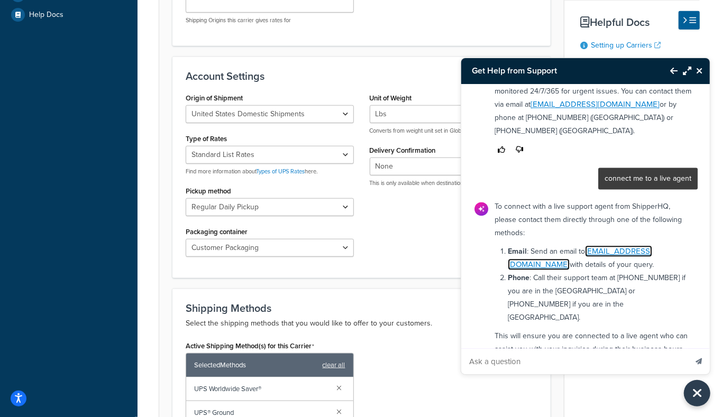
scroll to position [835, 0]
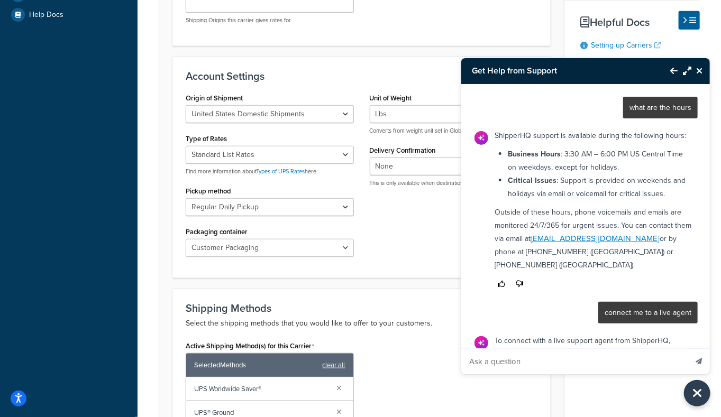
click at [670, 73] on button "Back to Resource Center" at bounding box center [668, 71] width 18 height 24
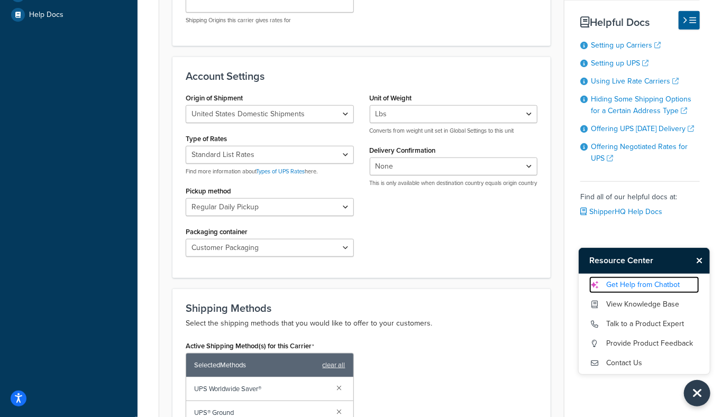
click at [641, 282] on link "Get Help from Chatbot" at bounding box center [644, 285] width 110 height 17
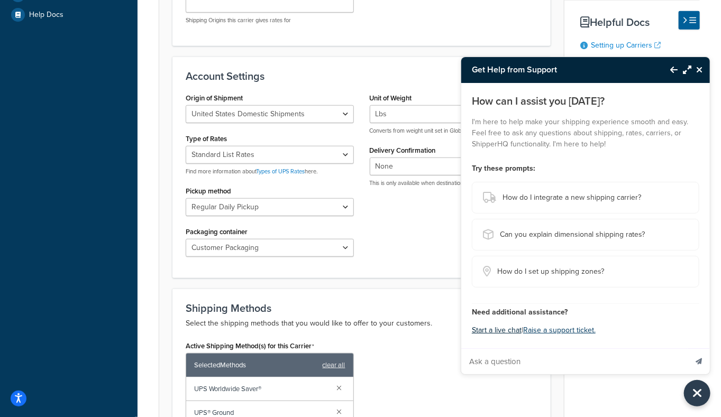
click at [490, 330] on button "Start a live chat" at bounding box center [497, 330] width 50 height 15
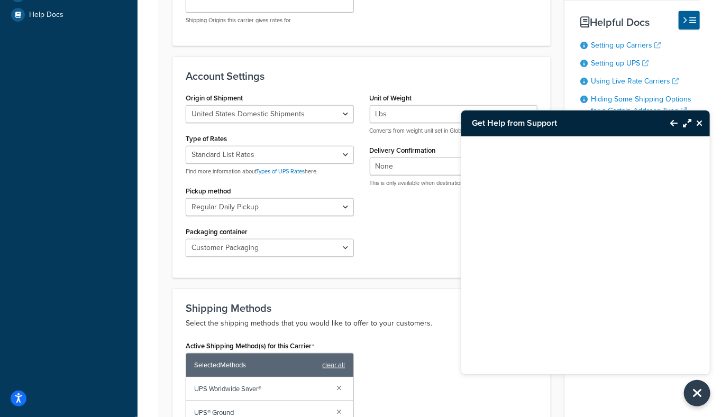
click at [672, 129] on button "Back to Resource Center" at bounding box center [668, 123] width 18 height 24
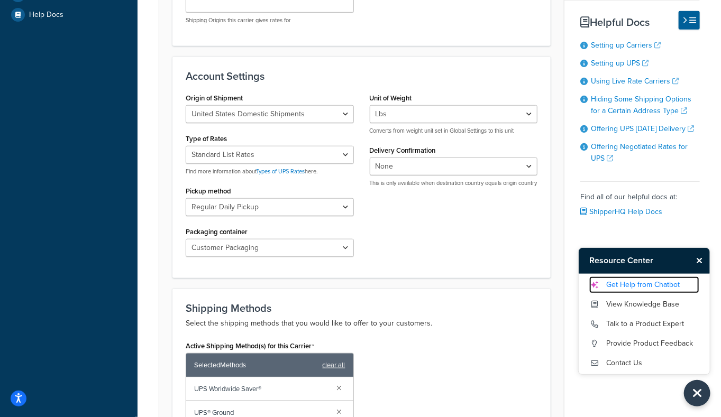
click at [643, 281] on link "Get Help from Chatbot" at bounding box center [644, 285] width 110 height 17
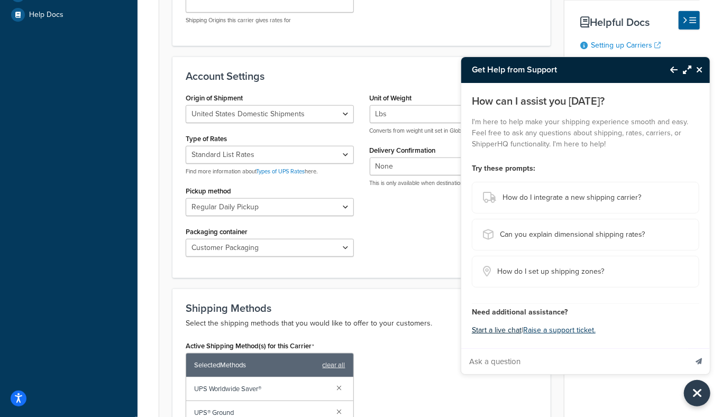
click at [508, 331] on button "Start a live chat" at bounding box center [497, 330] width 50 height 15
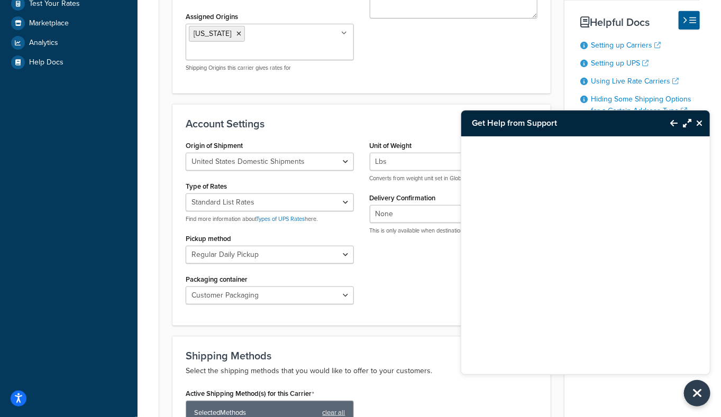
scroll to position [259, 0]
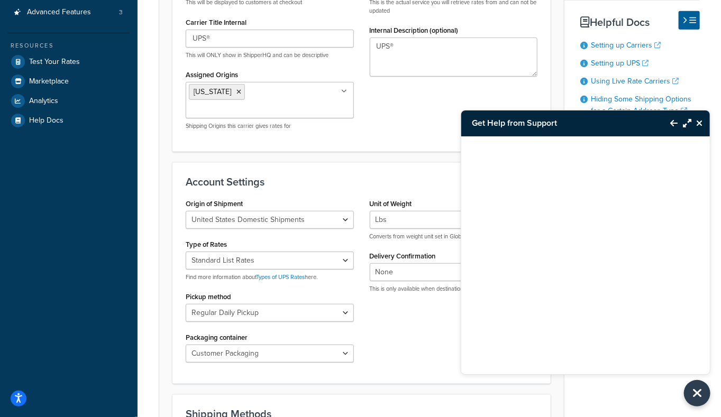
click at [139, 160] on div "Carrier: UPS® Enabled Basic Package Fees Optional Advanced UPS® account 93XV77 …" at bounding box center [428, 276] width 583 height 986
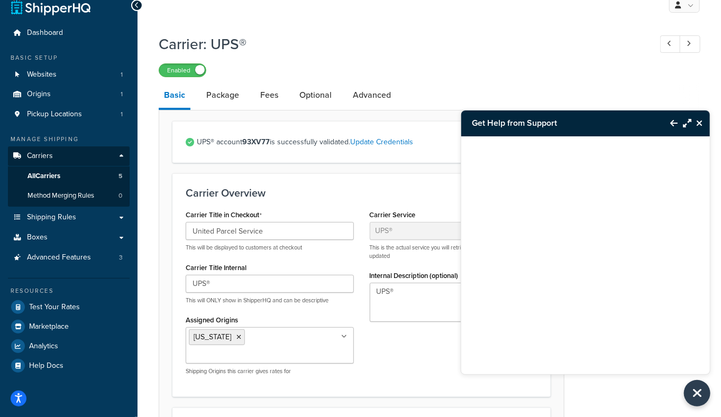
scroll to position [0, 0]
